Goal: Check status: Check status

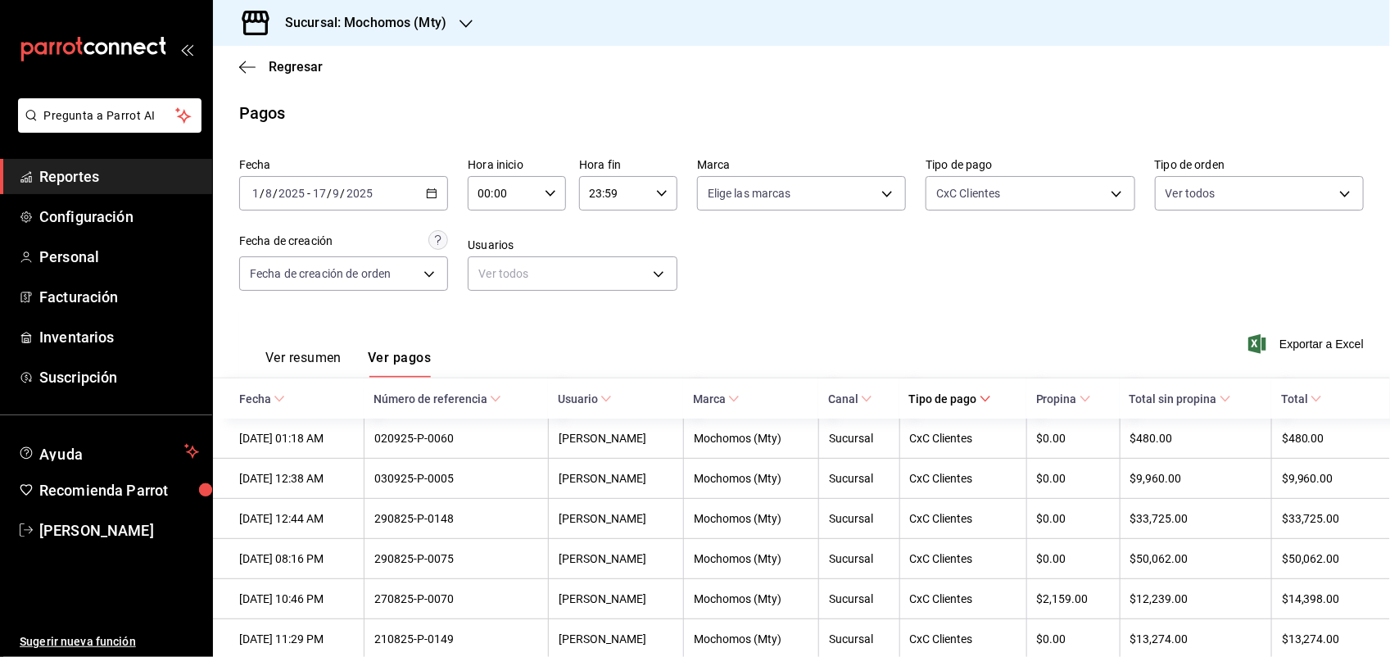
scroll to position [162, 0]
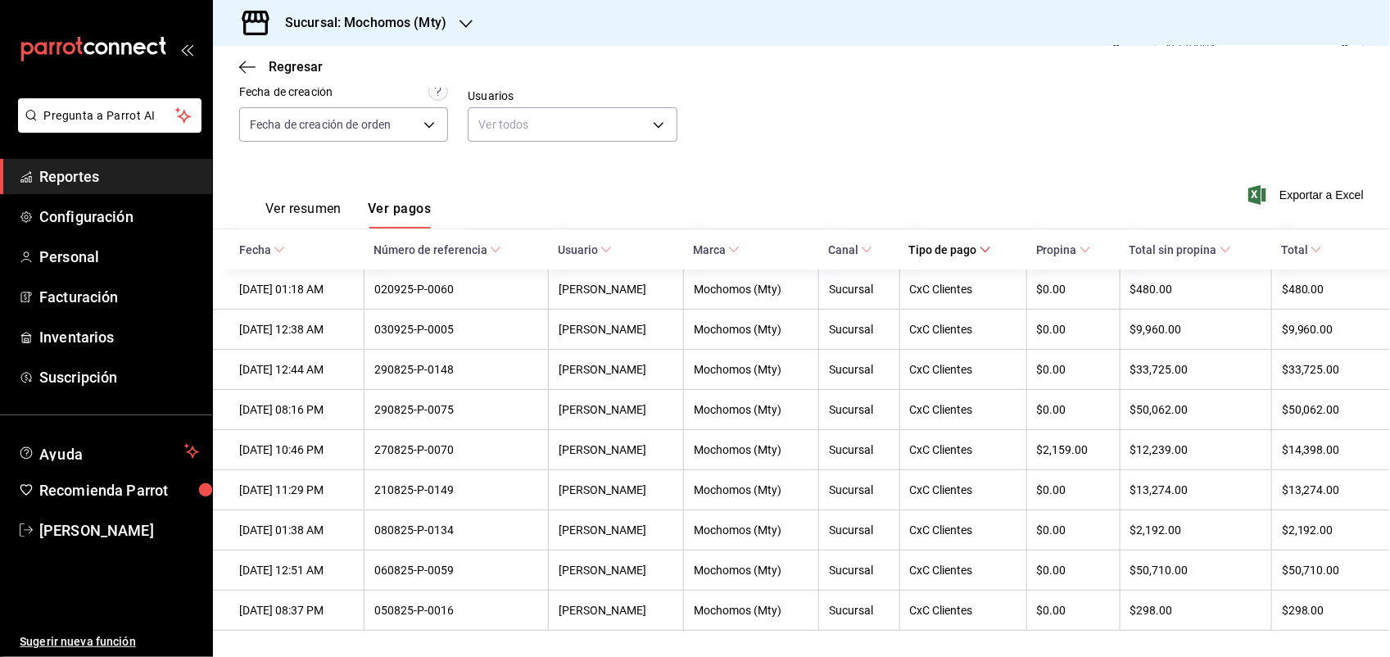
click at [108, 169] on span "Reportes" at bounding box center [119, 176] width 160 height 22
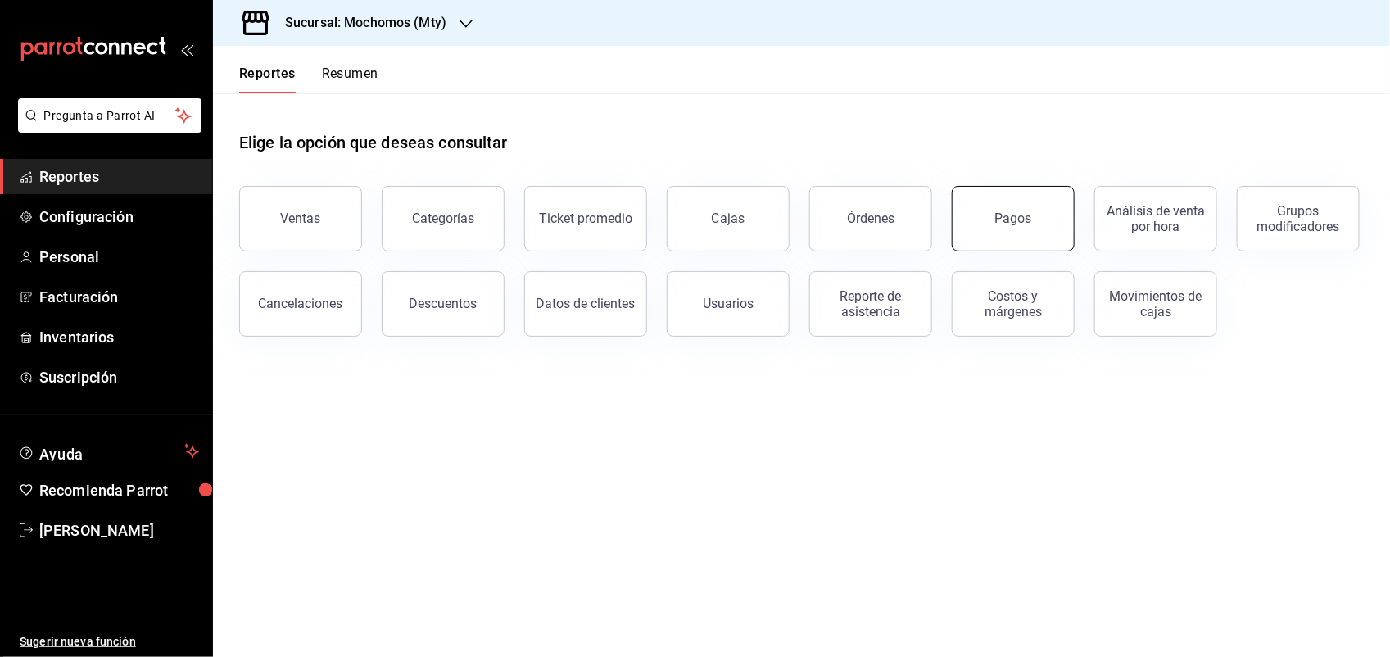
click at [1043, 210] on button "Pagos" at bounding box center [1013, 219] width 123 height 66
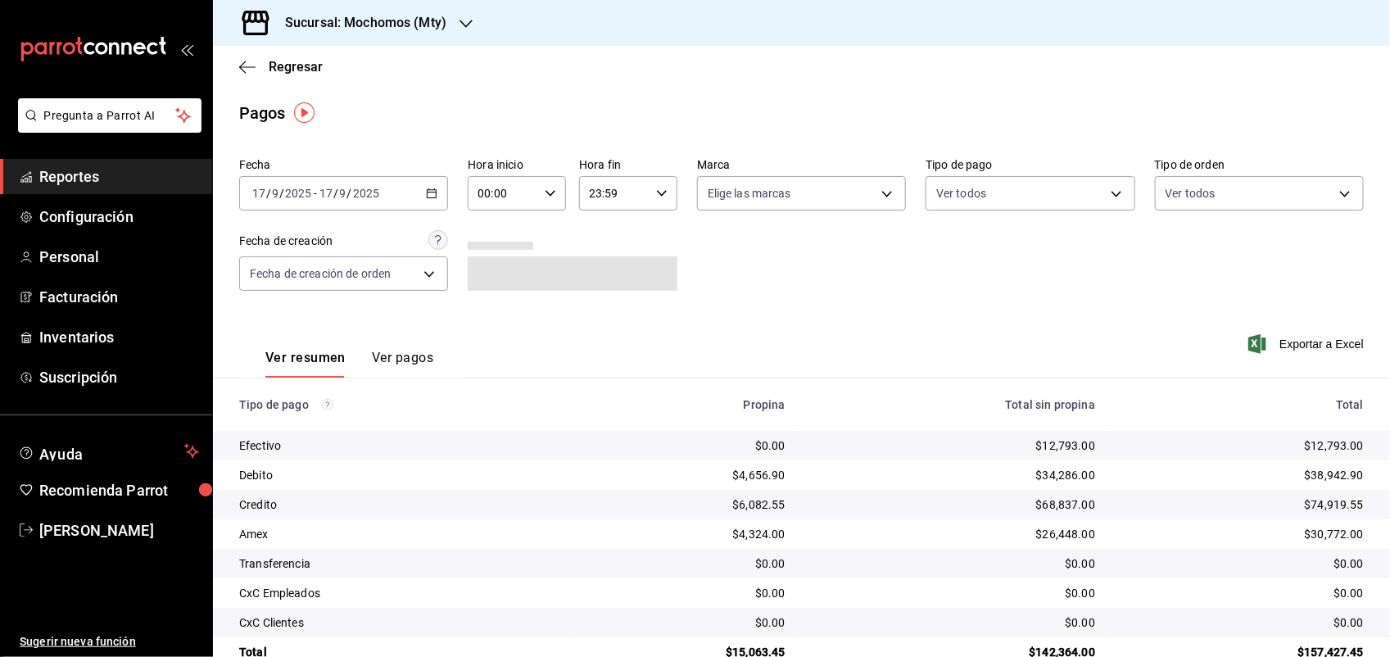
click at [434, 188] on \(Stroke\) "button" at bounding box center [434, 188] width 1 height 1
click at [492, 243] on span at bounding box center [501, 246] width 66 height 8
click at [551, 186] on div "00:00 Hora inicio" at bounding box center [517, 193] width 98 height 34
click at [492, 222] on span "05" at bounding box center [489, 226] width 22 height 13
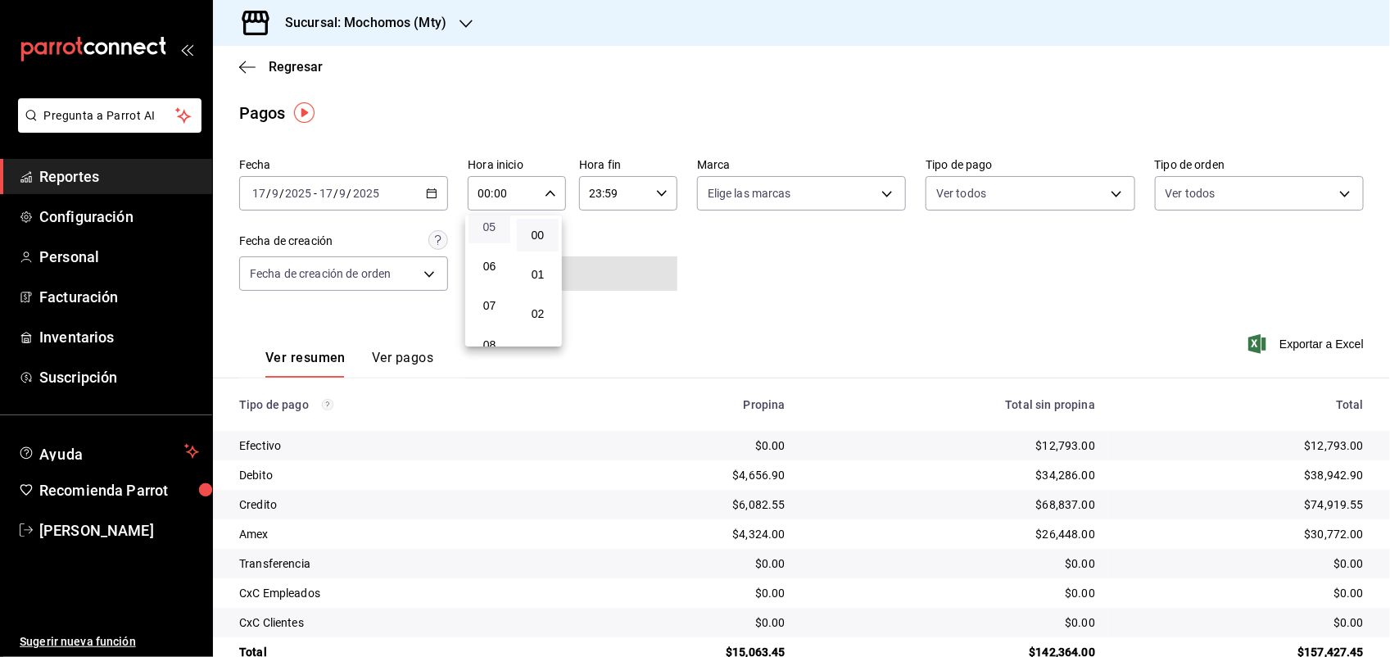
type input "05:00"
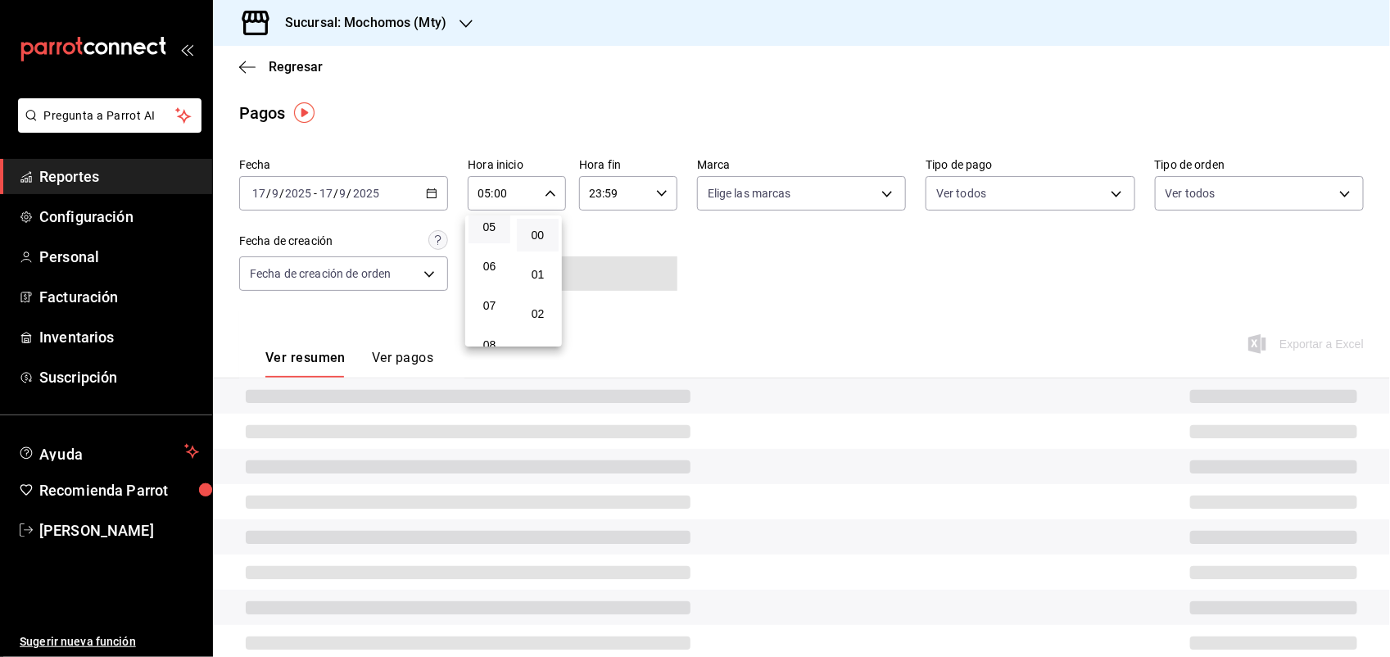
click at [795, 255] on div at bounding box center [695, 328] width 1390 height 657
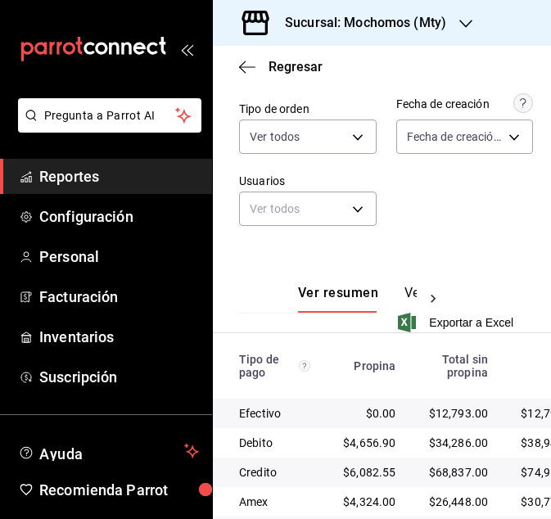
scroll to position [209, 0]
click at [457, 226] on div "Fecha [DATE] [DATE] - [DATE] [DATE] Hora inicio 05:00 Hora inicio Hora fin 23:5…" at bounding box center [382, 94] width 286 height 303
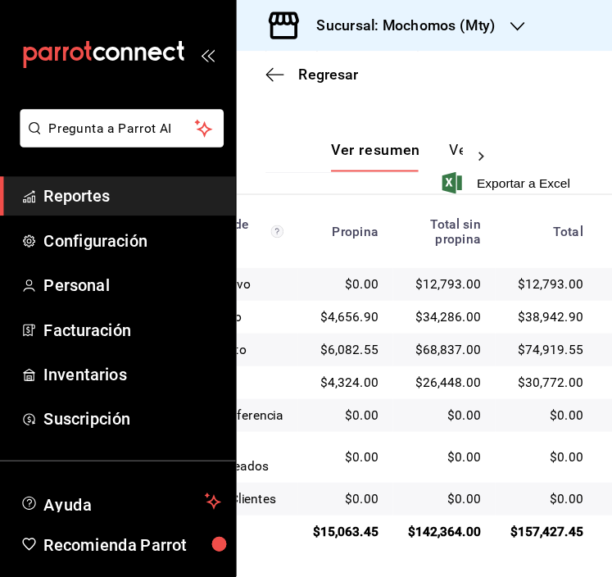
scroll to position [0, 67]
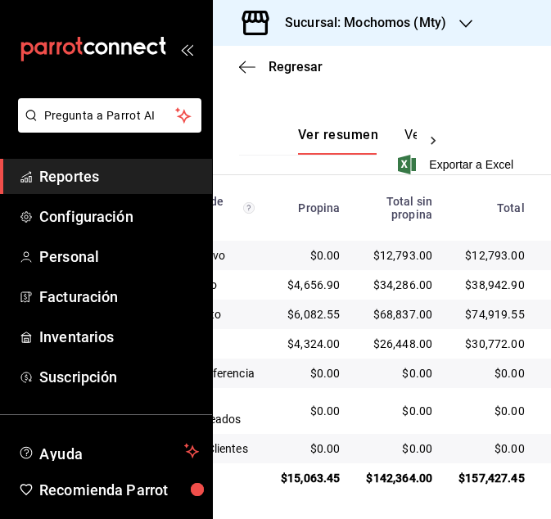
click at [415, 279] on div "$34,286.00" at bounding box center [399, 285] width 66 height 16
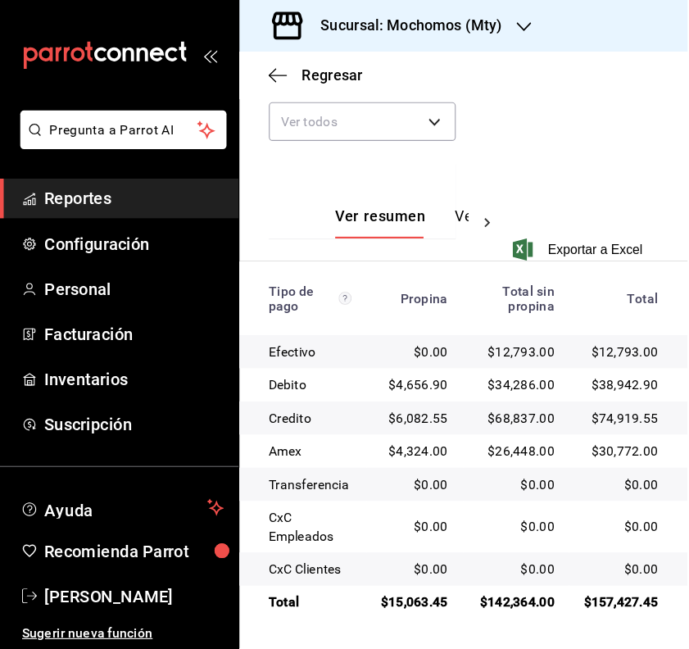
scroll to position [0, 7]
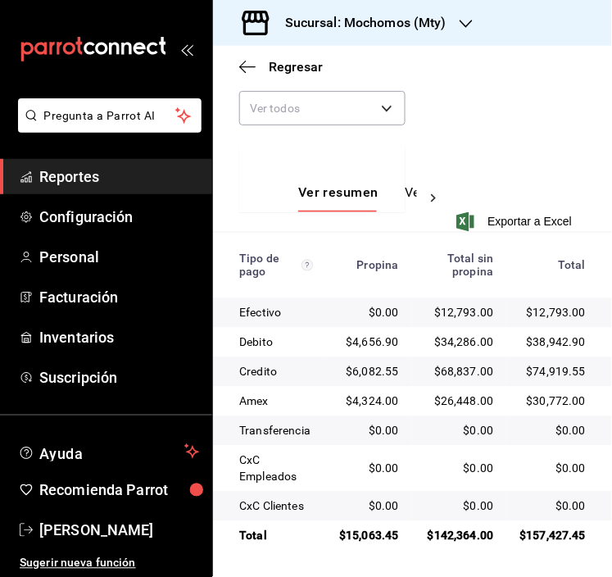
click at [457, 364] on div "$68,837.00" at bounding box center [459, 372] width 69 height 16
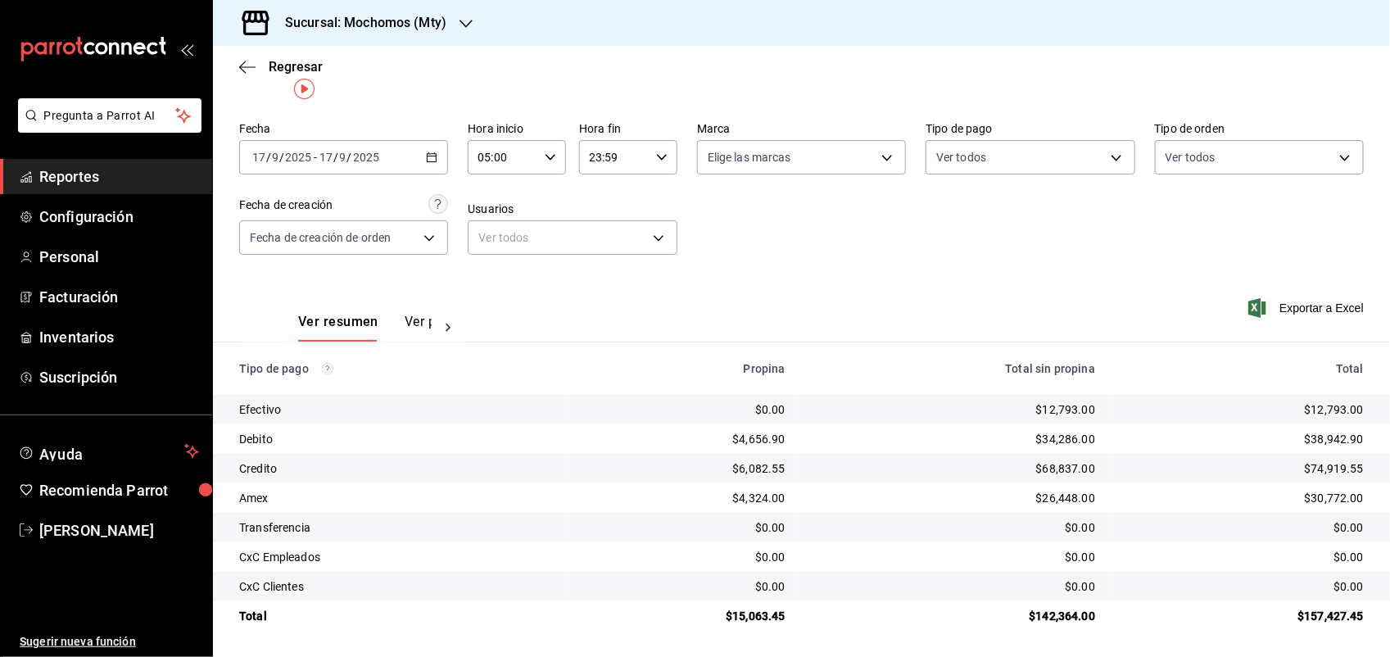
scroll to position [0, 0]
